Goal: Task Accomplishment & Management: Use online tool/utility

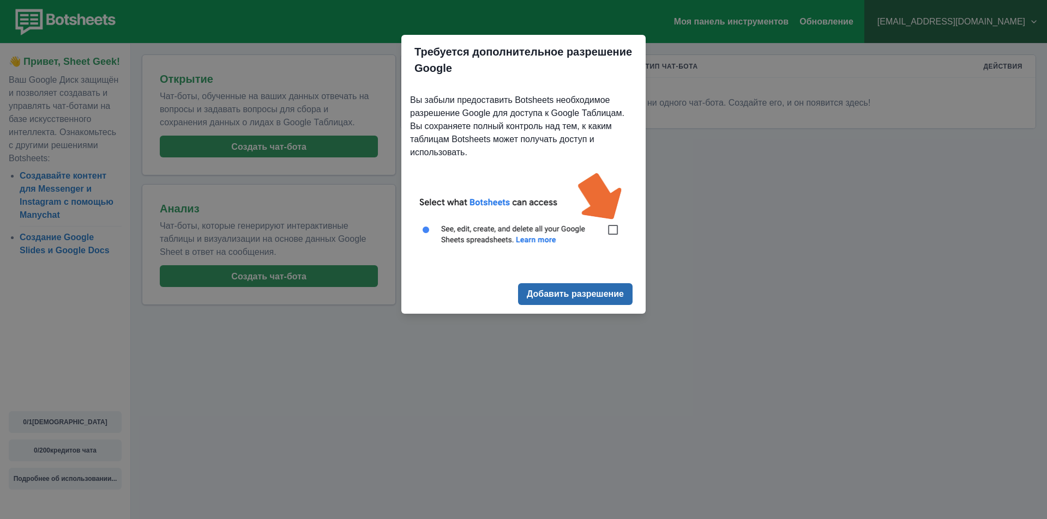
click at [572, 298] on font "Добавить разрешение" at bounding box center [575, 294] width 97 height 9
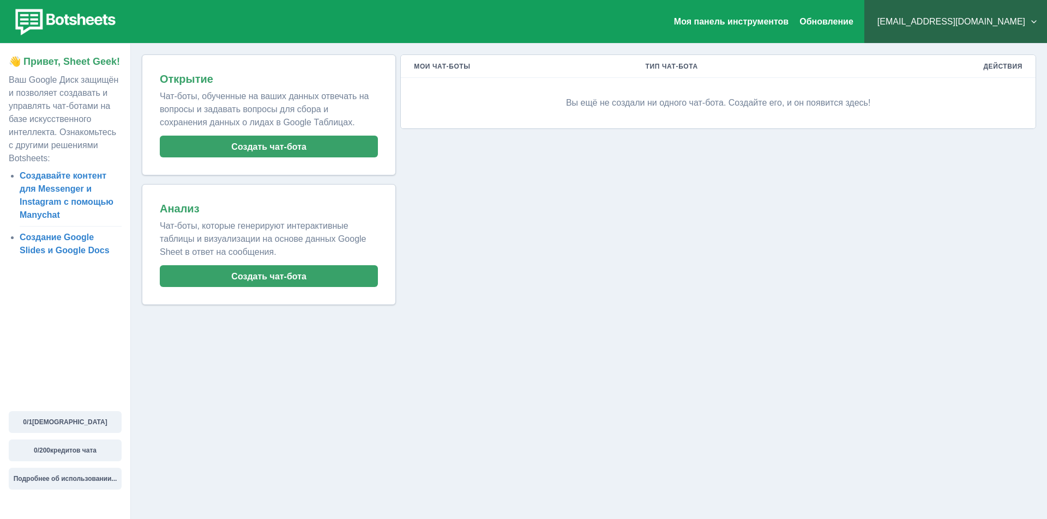
click at [594, 111] on p "Вы ещё не создали ни одного чат-бота. Создайте его, и он появится здесь!" at bounding box center [718, 103] width 608 height 33
click at [591, 99] on font "Вы ещё не создали ни одного чат-бота. Создайте его, и он появится здесь!" at bounding box center [718, 102] width 304 height 9
click at [324, 137] on button "Создать чат-бота" at bounding box center [269, 147] width 218 height 22
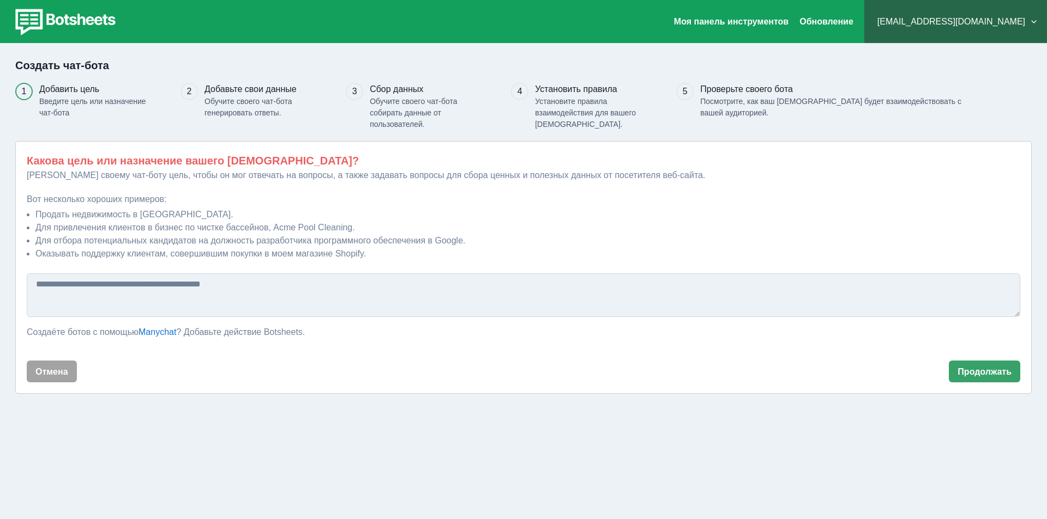
click at [189, 298] on textarea at bounding box center [523, 296] width 993 height 44
type textarea "*"
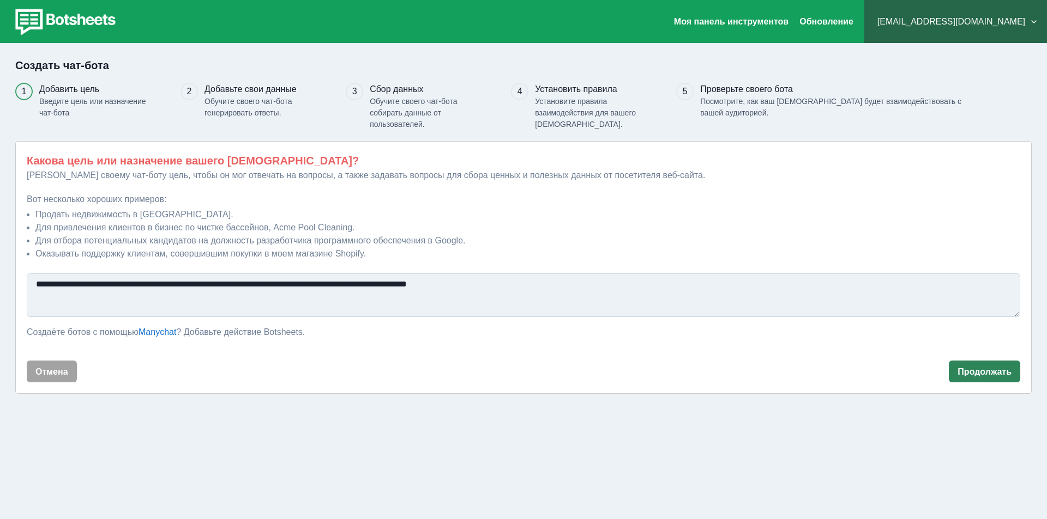
type textarea "**********"
click at [979, 371] on font "Продолжать" at bounding box center [984, 371] width 54 height 9
